Goal: Transaction & Acquisition: Obtain resource

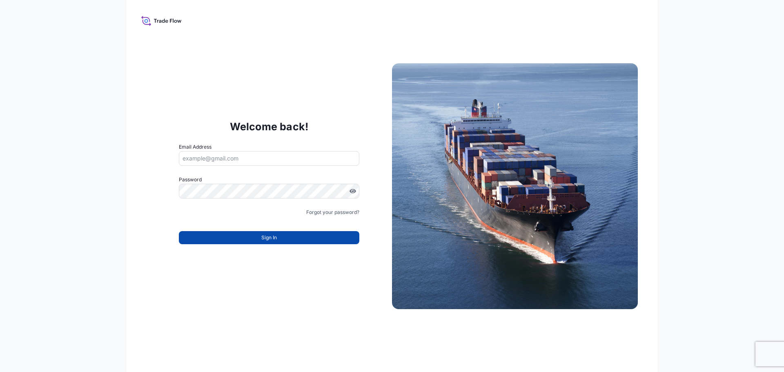
type input "[EMAIL_ADDRESS][DOMAIN_NAME]"
click at [282, 239] on button "Sign In" at bounding box center [269, 237] width 181 height 13
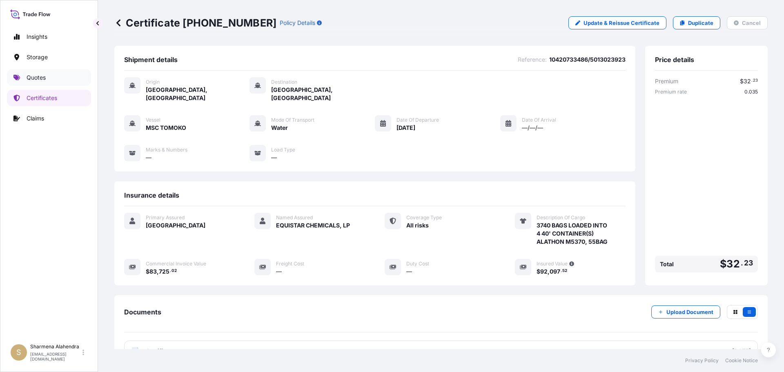
click at [50, 83] on link "Quotes" at bounding box center [49, 77] width 84 height 16
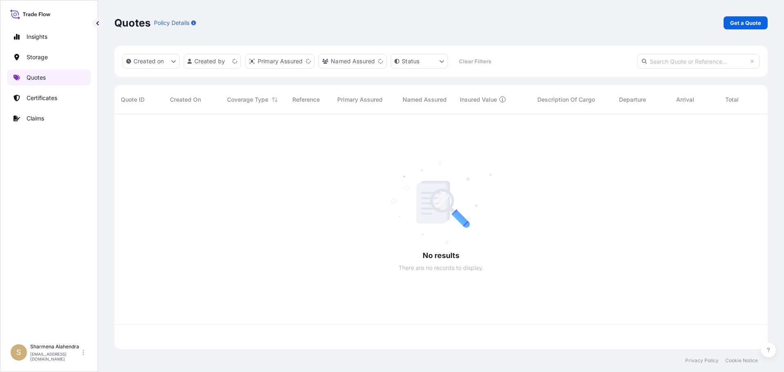
scroll to position [233, 648]
click at [740, 26] on p "Get a Quote" at bounding box center [745, 23] width 31 height 8
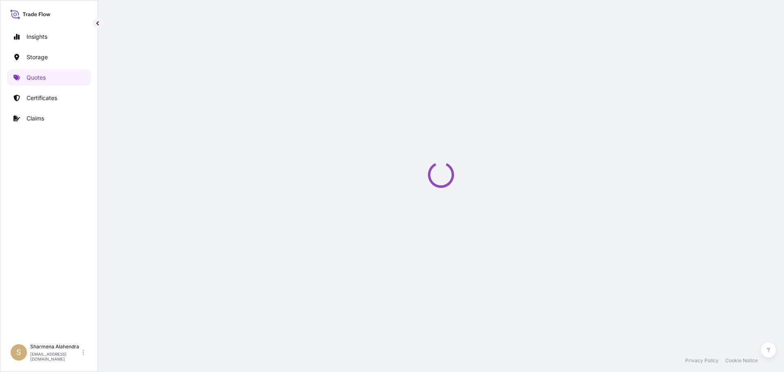
select select "Water"
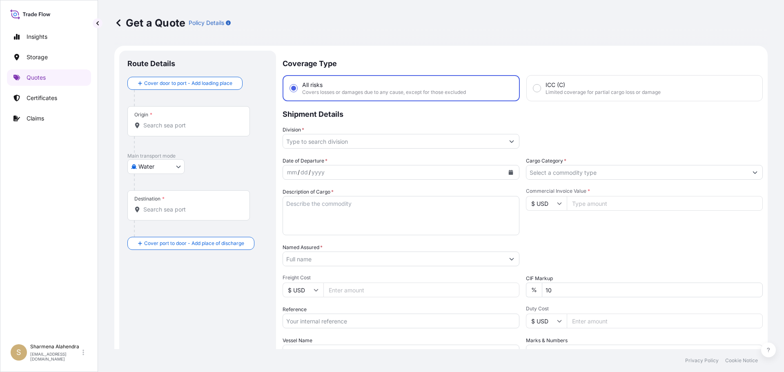
scroll to position [13, 0]
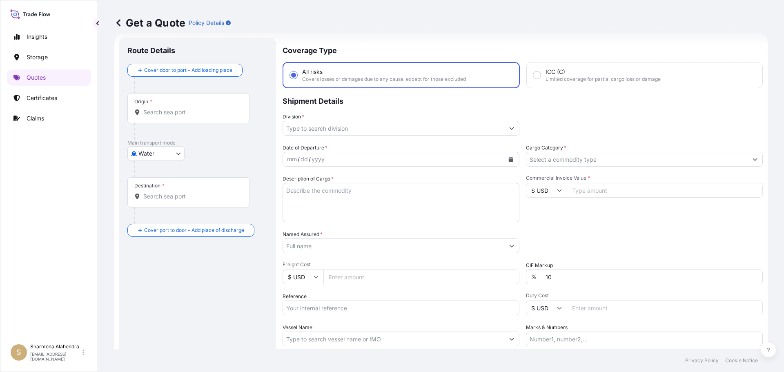
click at [386, 42] on div "Get a Quote Policy Details" at bounding box center [441, 23] width 654 height 46
click at [187, 112] on input "Origin *" at bounding box center [191, 112] width 96 height 8
paste input "[GEOGRAPHIC_DATA], [GEOGRAPHIC_DATA]"
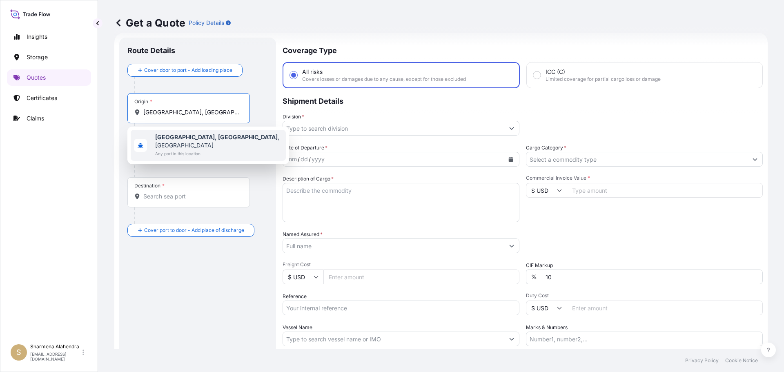
click at [172, 150] on span "Any port in this location" at bounding box center [218, 154] width 127 height 8
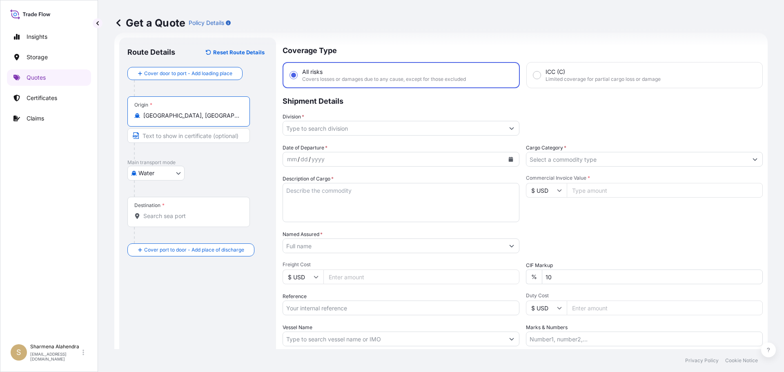
type input "[GEOGRAPHIC_DATA], [GEOGRAPHIC_DATA], [GEOGRAPHIC_DATA]"
click at [437, 46] on p "Coverage Type" at bounding box center [523, 50] width 480 height 25
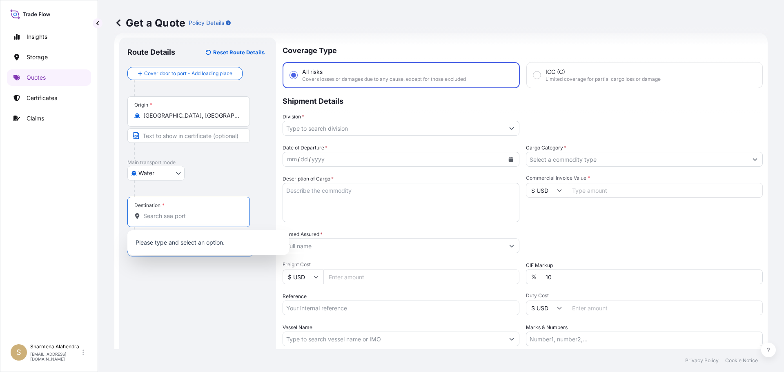
click at [193, 214] on input "Destination *" at bounding box center [191, 216] width 96 height 8
paste input "[GEOGRAPHIC_DATA], [GEOGRAPHIC_DATA]"
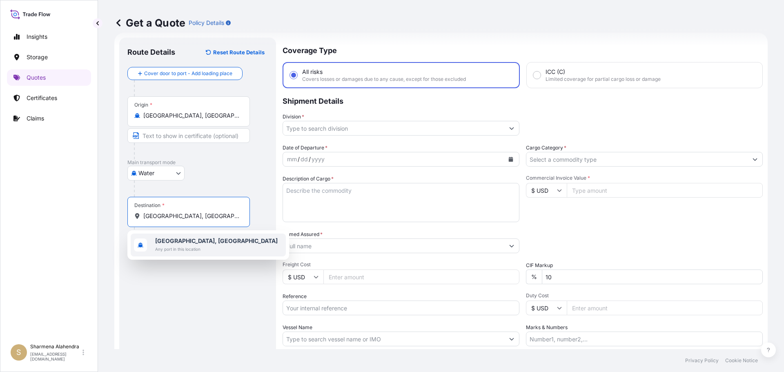
click at [181, 247] on span "Any port in this location" at bounding box center [216, 249] width 123 height 8
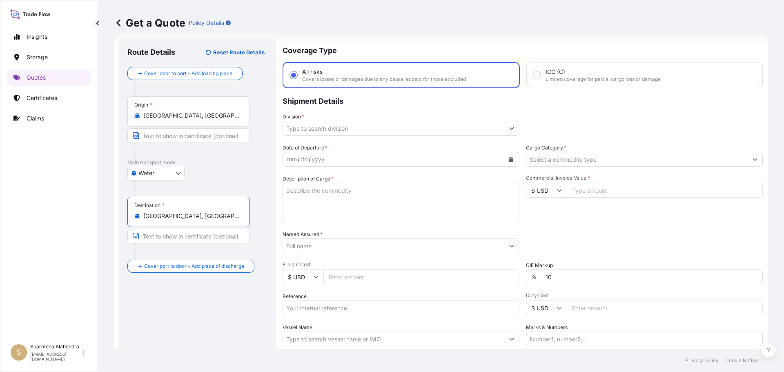
type input "[GEOGRAPHIC_DATA], [GEOGRAPHIC_DATA]"
click at [397, 125] on input "Division *" at bounding box center [393, 128] width 221 height 15
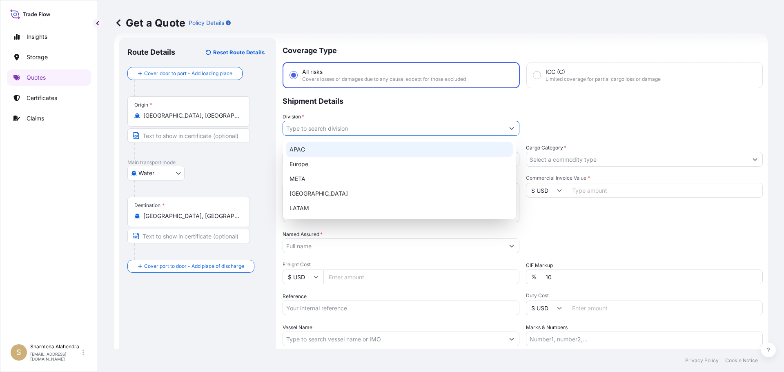
click at [304, 151] on div "APAC" at bounding box center [399, 149] width 227 height 15
type input "APAC"
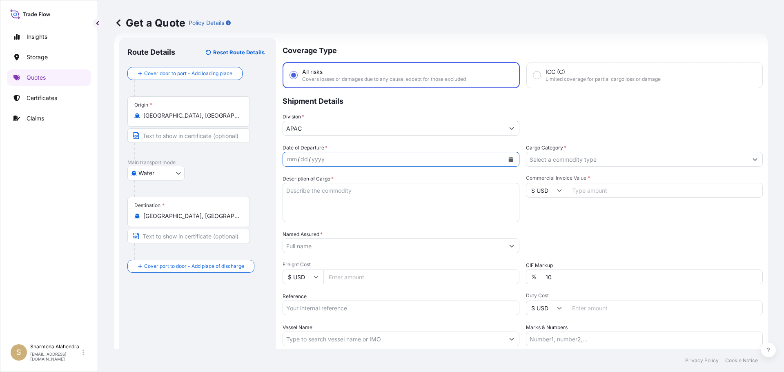
click at [509, 159] on icon "Calendar" at bounding box center [511, 159] width 5 height 5
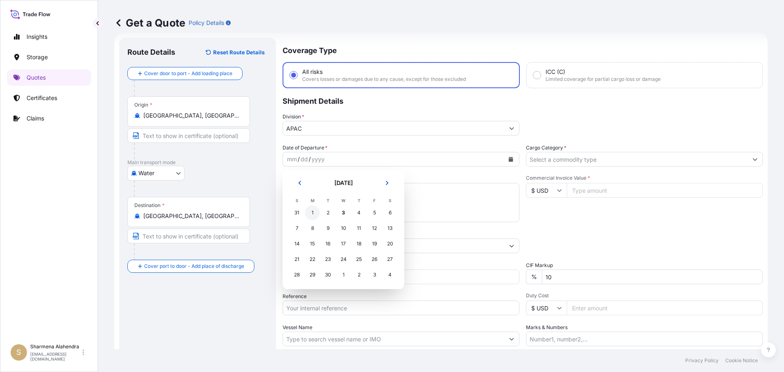
click at [311, 216] on div "1" at bounding box center [312, 213] width 15 height 15
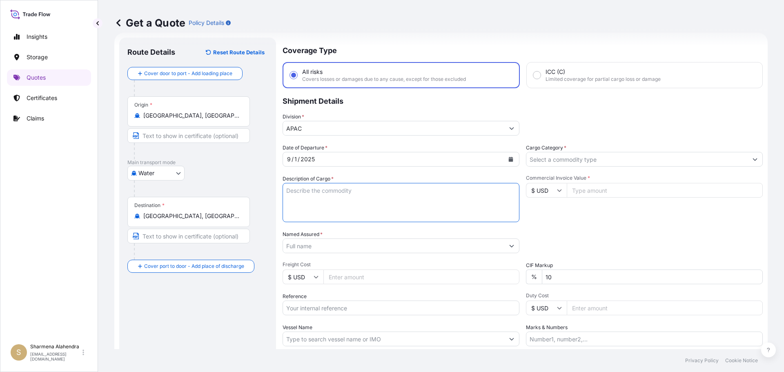
click at [325, 194] on textarea "Description of Cargo *" at bounding box center [401, 202] width 237 height 39
click at [431, 197] on textarea "Description of Cargo *" at bounding box center [401, 202] width 237 height 39
paste textarea "BAGS LOADED INTO 4 40' CONTAINER(S) ALATHON L5005, BG25HT"
click at [286, 190] on textarea "BAGS LOADED INTO 4 40' CONTAINER(S) ALATHON L5005, BG25HT" at bounding box center [401, 202] width 237 height 39
type textarea "3740 BAGS LOADED INTO 4 40' CONTAINER(S) ALATHON L5005, BG25HT"
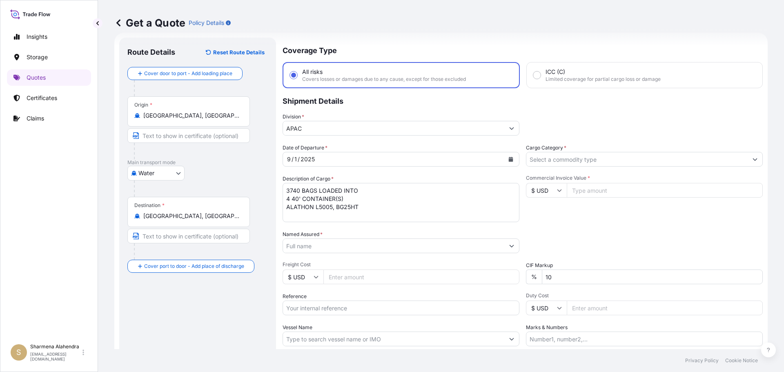
click at [427, 197] on textarea "3740 BAGS LOADED INTO 4 40' CONTAINER(S) ALATHON L5005, BG25HT" at bounding box center [401, 202] width 237 height 39
click at [316, 248] on input "Named Assured *" at bounding box center [393, 246] width 221 height 15
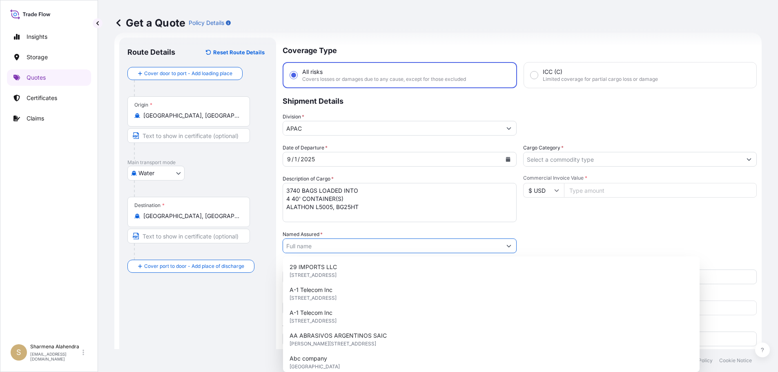
paste input "EQUISTAR CHEMICALS, LP"
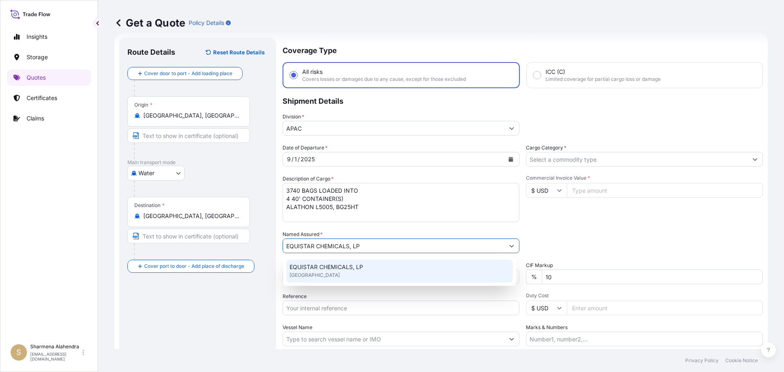
click at [336, 268] on span "EQUISTAR CHEMICALS, LP" at bounding box center [327, 267] width 74 height 8
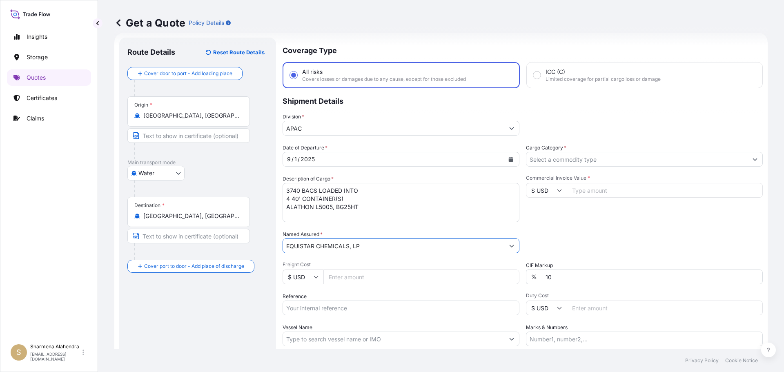
type input "EQUISTAR CHEMICALS, LP"
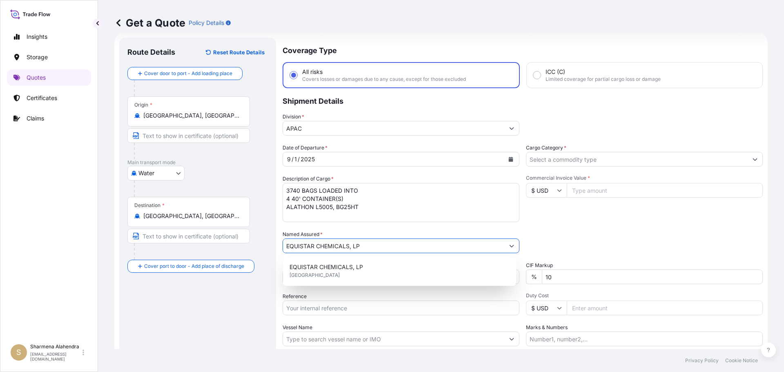
click at [363, 310] on input "Reference" at bounding box center [401, 308] width 237 height 15
paste input "10420860366"
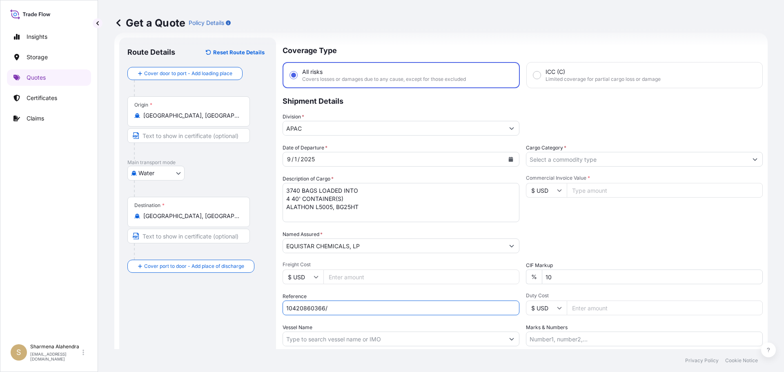
paste input "5013159961"
type input "10420860366/5013159961"
click at [355, 340] on input "Vessel Name" at bounding box center [393, 339] width 221 height 15
click at [465, 337] on input "Vessel Name" at bounding box center [393, 339] width 221 height 15
paste input "ZIM [GEOGRAPHIC_DATA]"
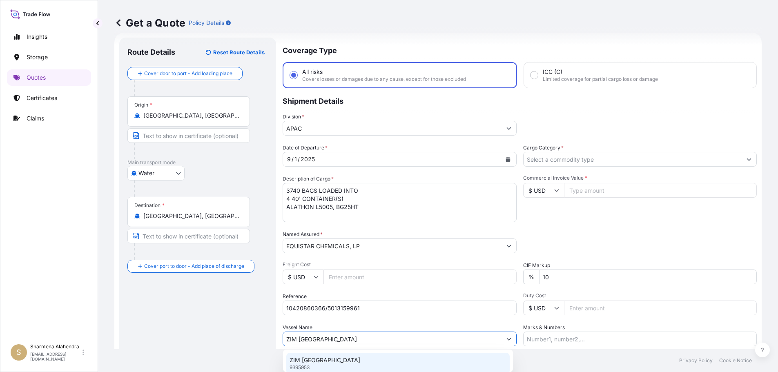
click at [337, 360] on div "ZIM BALTIMORE 9395953" at bounding box center [397, 363] width 223 height 21
type input "ZIM [GEOGRAPHIC_DATA]"
click at [541, 161] on input "Cargo Category *" at bounding box center [637, 159] width 221 height 15
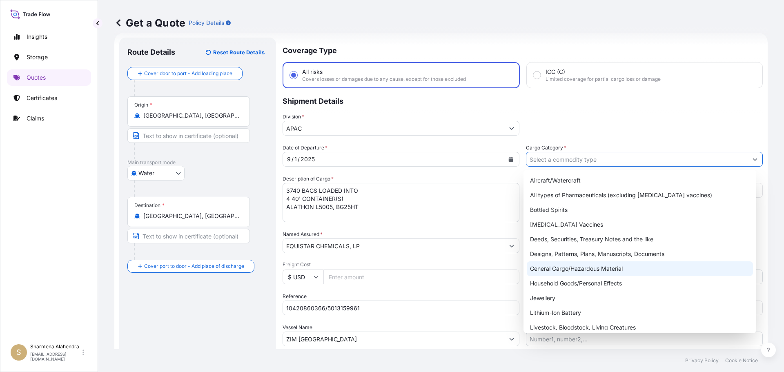
click at [551, 271] on div "General Cargo/Hazardous Material" at bounding box center [640, 268] width 227 height 15
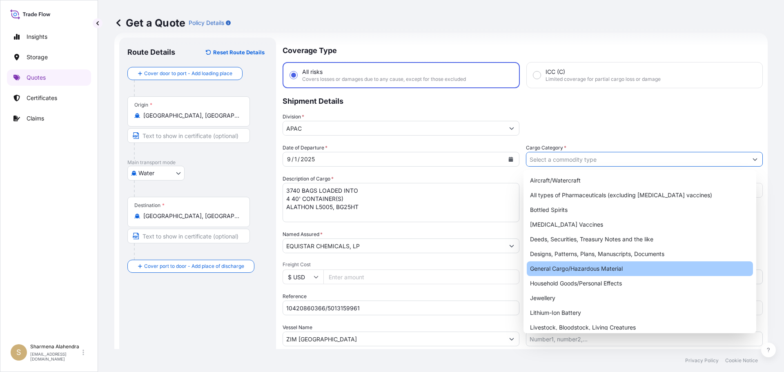
type input "General Cargo/Hazardous Material"
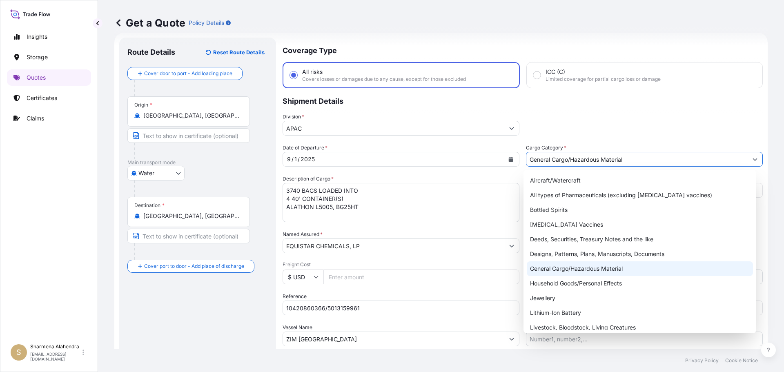
click at [550, 273] on div "General Cargo/Hazardous Material" at bounding box center [640, 268] width 227 height 15
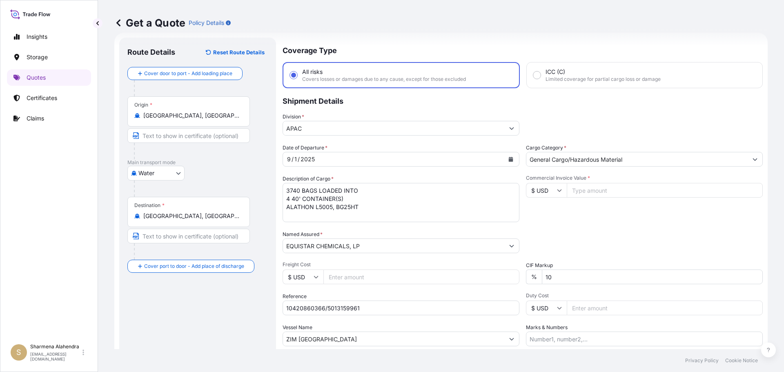
click at [603, 194] on input "Commercial Invoice Value *" at bounding box center [665, 190] width 196 height 15
paste input "75568.18"
type input "75568.18"
click at [598, 228] on div "Date of Departure * [DATE] Cargo Category * General Cargo/Hazardous Material De…" at bounding box center [523, 245] width 480 height 203
click at [599, 251] on div "Packing Category Type to search a container mode Please select a primary mode o…" at bounding box center [644, 241] width 237 height 23
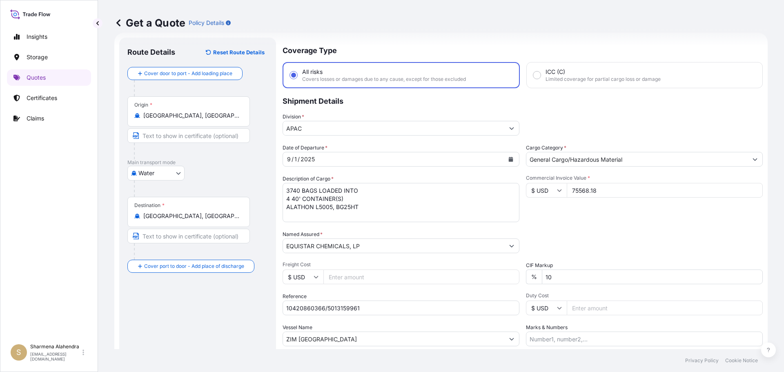
scroll to position [76, 0]
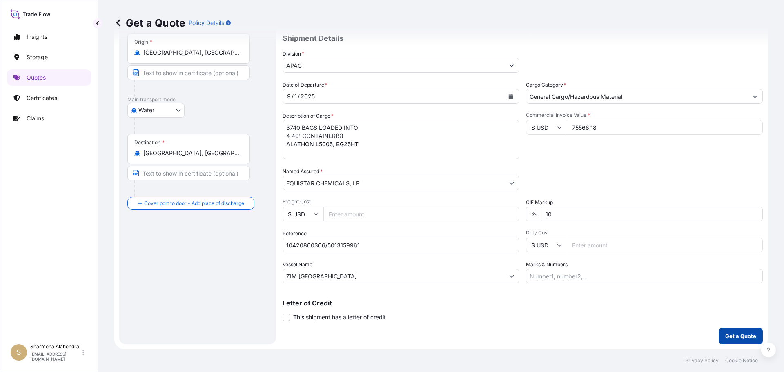
click at [742, 332] on p "Get a Quote" at bounding box center [741, 336] width 31 height 8
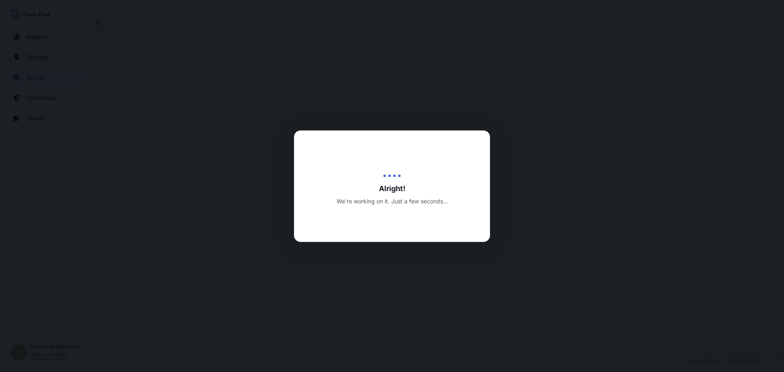
select select "Water"
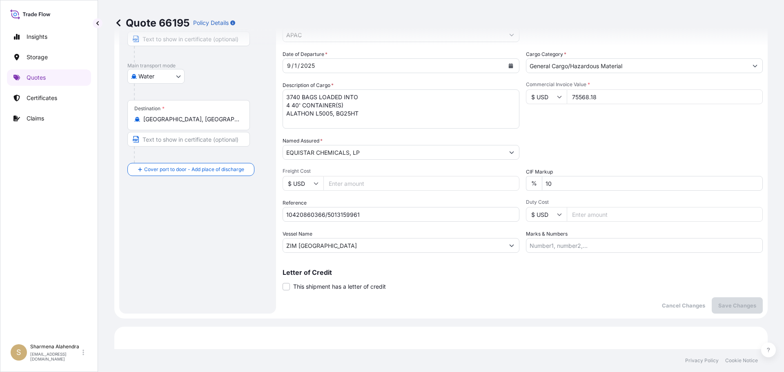
scroll to position [66, 0]
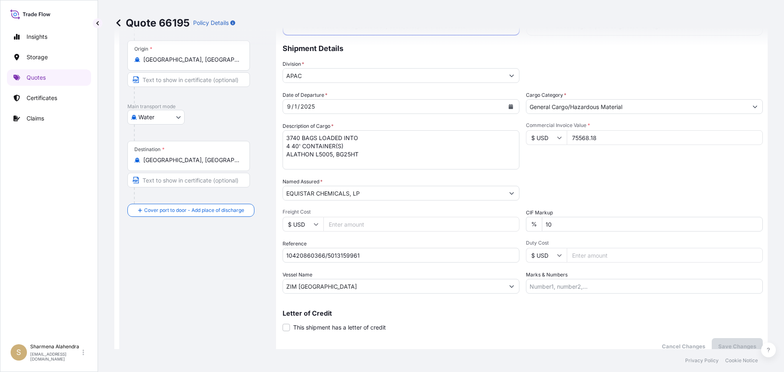
click at [193, 258] on div "Route Details Cover door to port - Add loading place Place of loading Road / [G…" at bounding box center [197, 169] width 141 height 353
drag, startPoint x: 605, startPoint y: 136, endPoint x: 561, endPoint y: 139, distance: 44.2
click at [561, 139] on div "$ USD 75568.18" at bounding box center [644, 137] width 237 height 15
paste input "650"
type input "75650.00"
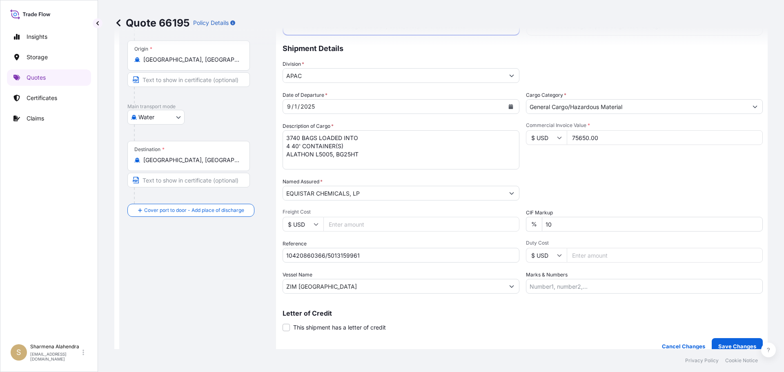
click at [612, 183] on div "Packing Category Type to search a container mode Please select a primary mode o…" at bounding box center [644, 189] width 237 height 23
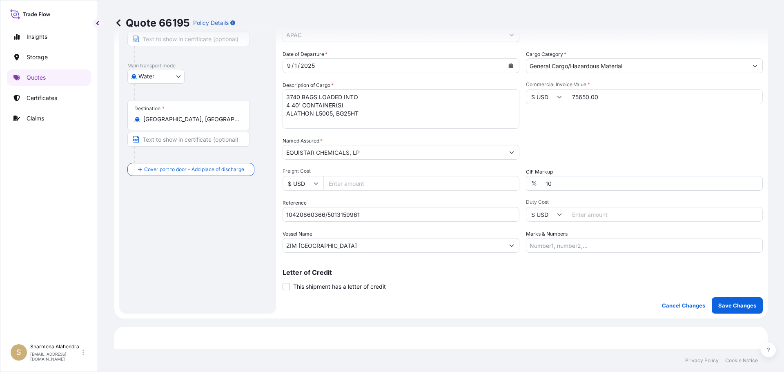
scroll to position [147, 0]
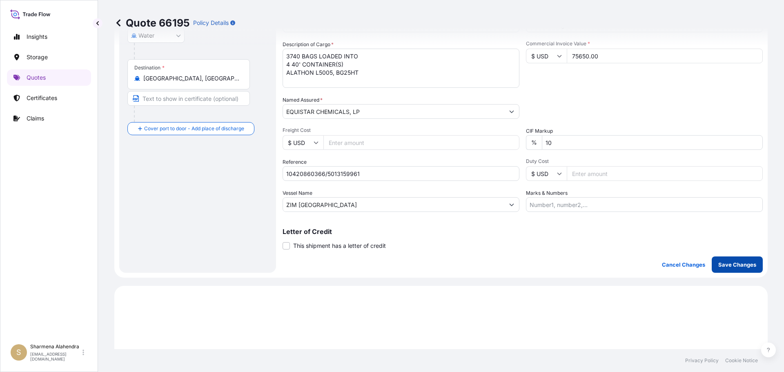
click at [720, 268] on p "Save Changes" at bounding box center [738, 265] width 38 height 8
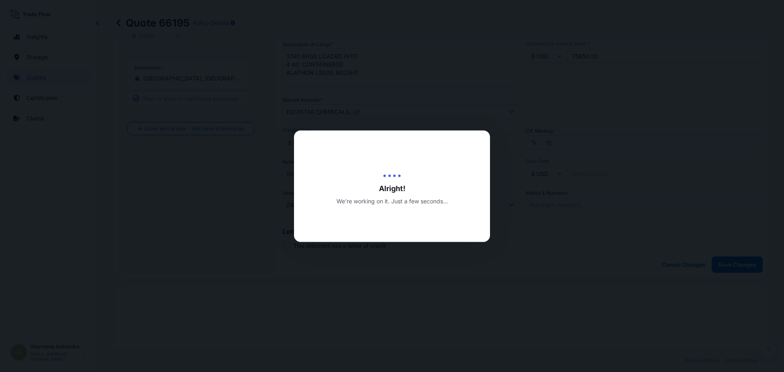
scroll to position [393, 0]
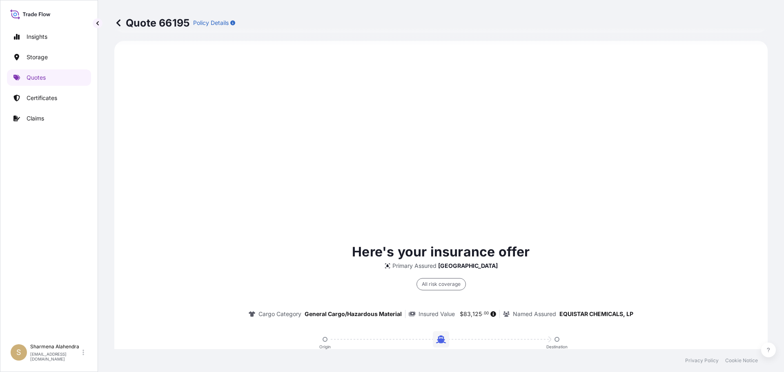
select select "Water"
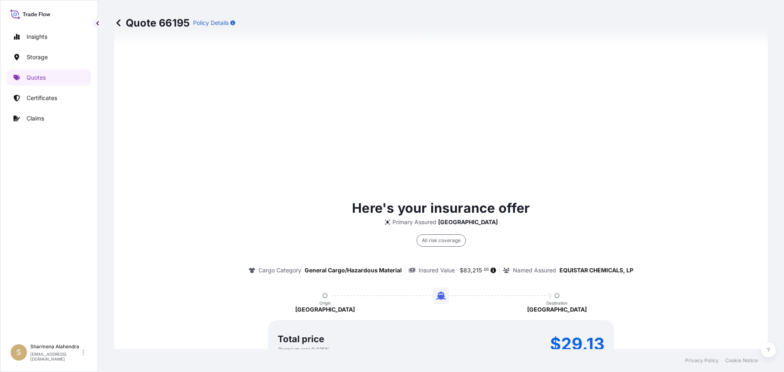
scroll to position [1168, 0]
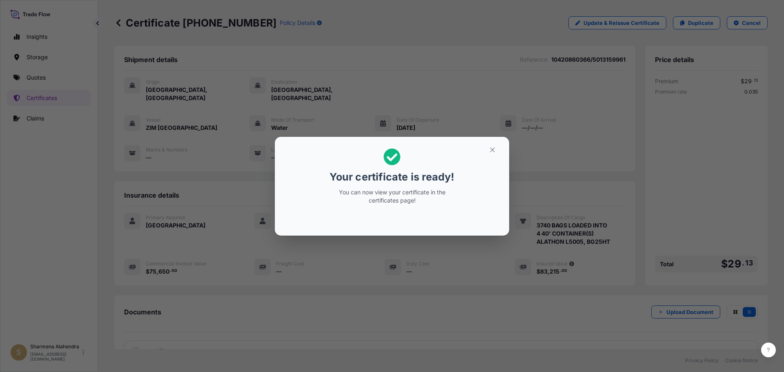
click at [338, 159] on div "Your certificate is ready! You can now view your certificate in the certificate…" at bounding box center [392, 176] width 126 height 66
click at [491, 150] on icon "button" at bounding box center [492, 149] width 7 height 7
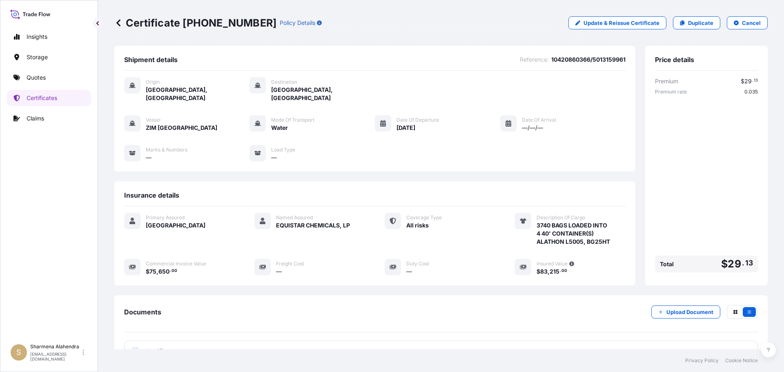
scroll to position [65, 0]
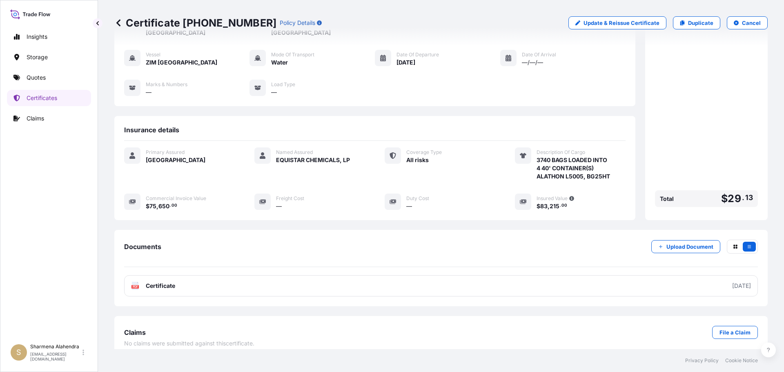
click at [367, 281] on link "PDF Certificate [DATE]" at bounding box center [441, 285] width 634 height 21
